Goal: Task Accomplishment & Management: Manage account settings

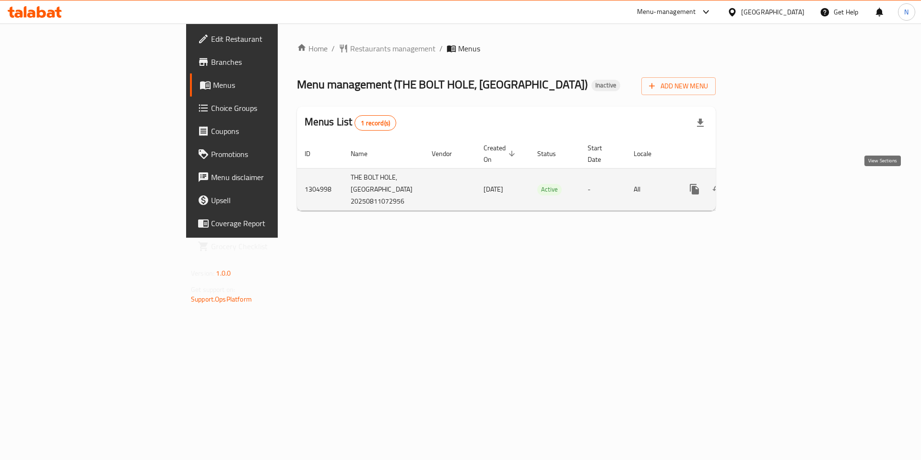
click at [770, 185] on icon "enhanced table" at bounding box center [764, 189] width 12 height 12
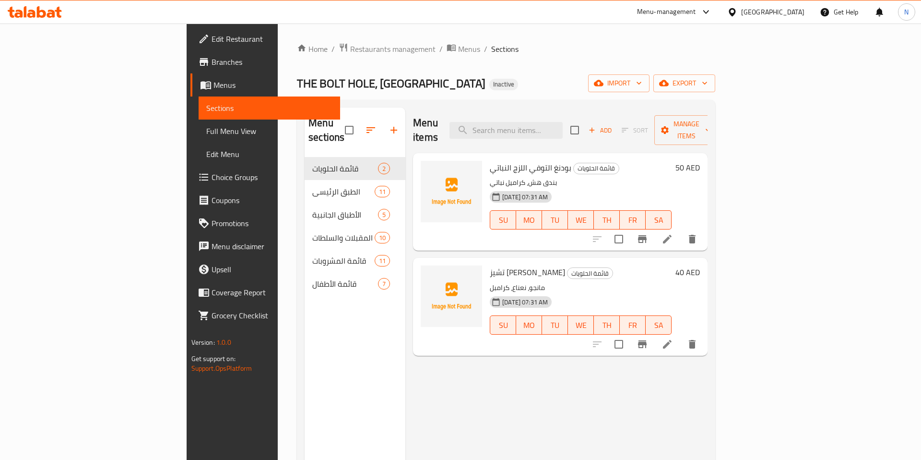
scroll to position [0, 0]
click at [206, 129] on span "Full Menu View" at bounding box center [269, 131] width 127 height 12
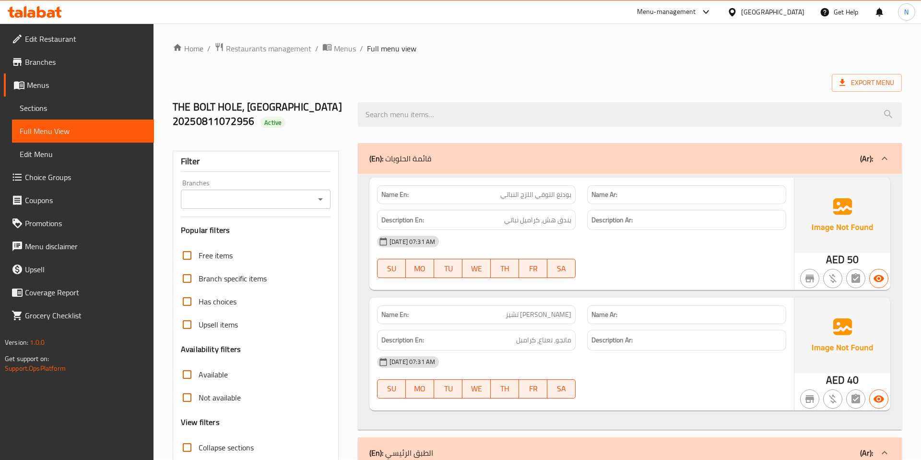
click at [30, 162] on link "Edit Menu" at bounding box center [83, 153] width 142 height 23
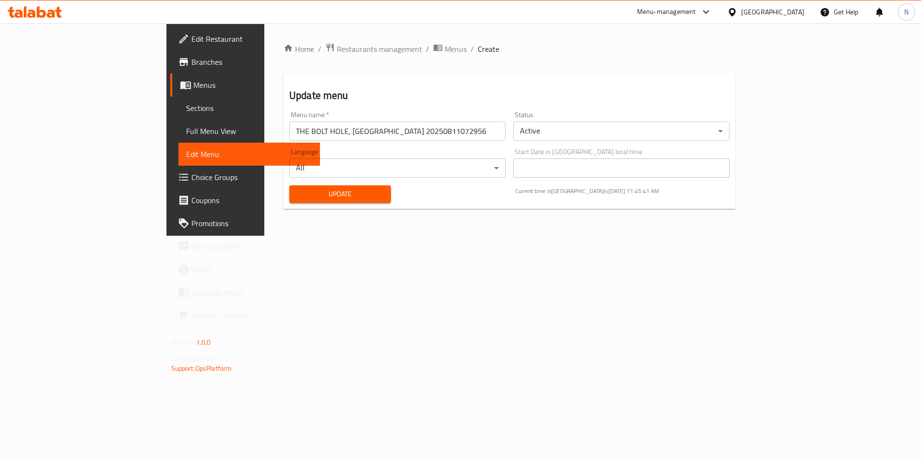
click at [193, 83] on span "Menus" at bounding box center [252, 85] width 119 height 12
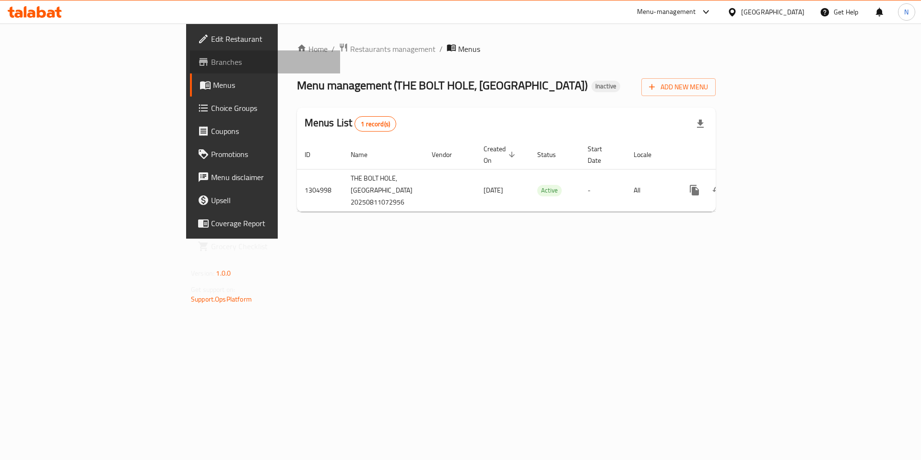
click at [211, 60] on span "Branches" at bounding box center [271, 62] width 121 height 12
